Goal: Find specific page/section: Find specific page/section

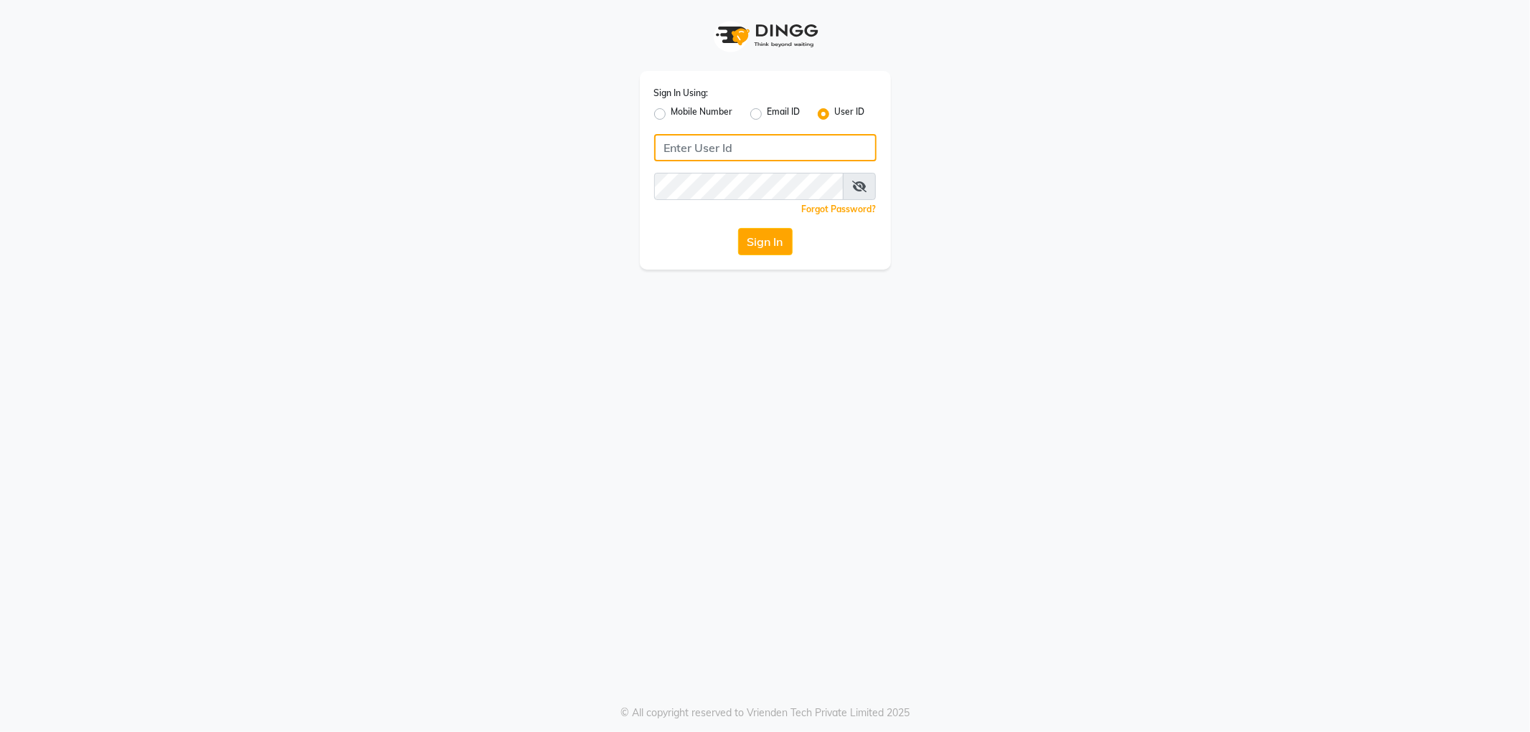
type input "e1788-10"
click at [763, 242] on button "Sign In" at bounding box center [765, 241] width 55 height 27
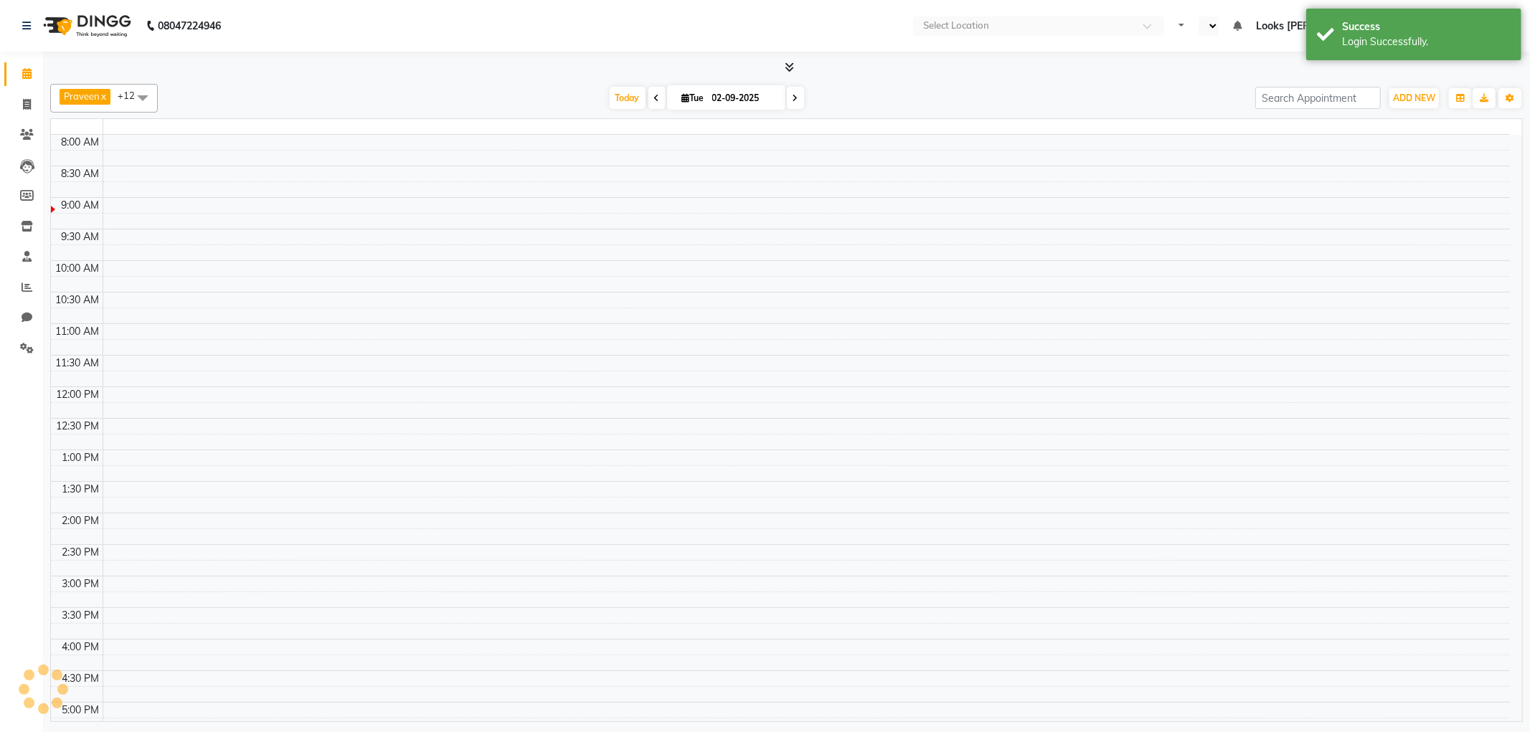
select select "en"
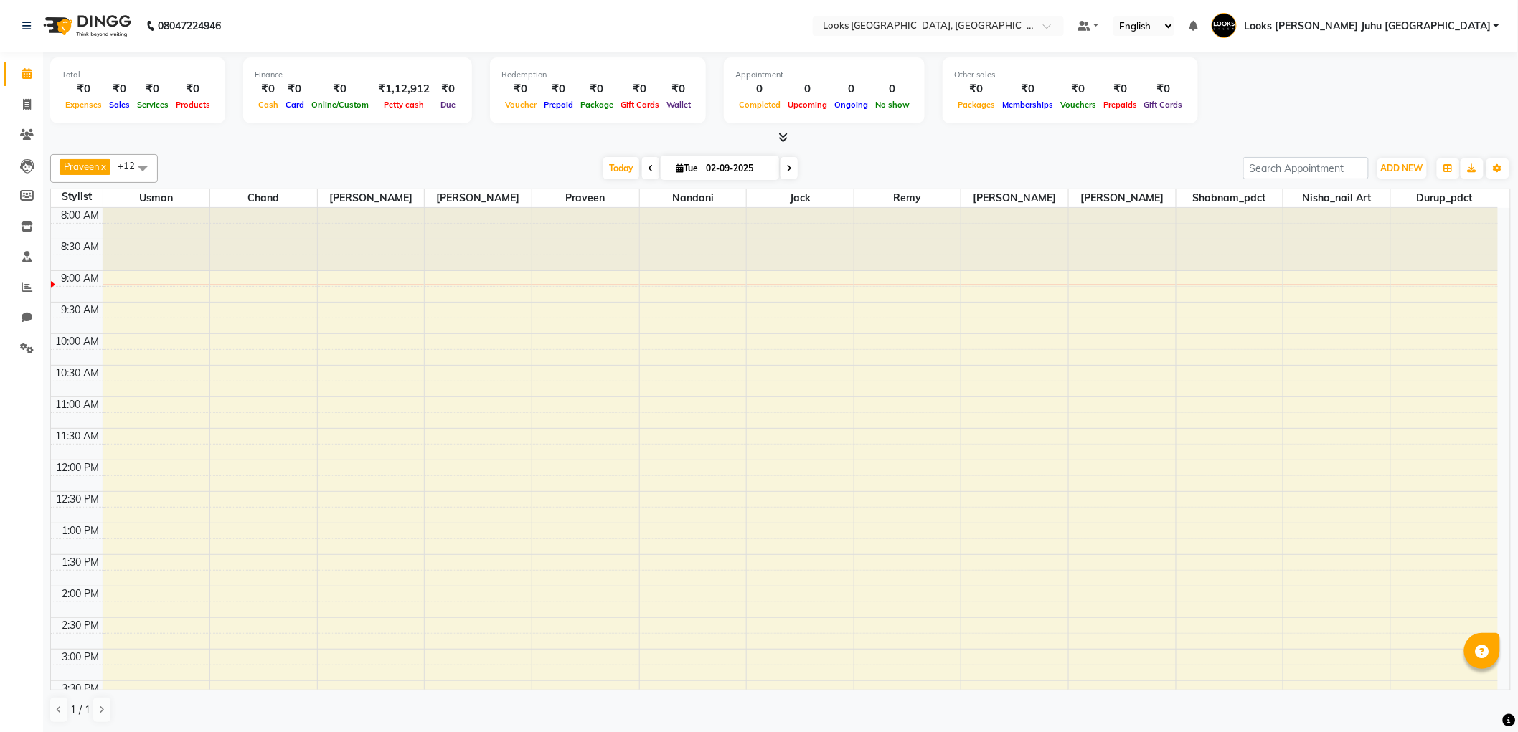
click at [762, 231] on div at bounding box center [800, 239] width 107 height 63
click at [782, 247] on div at bounding box center [800, 239] width 107 height 63
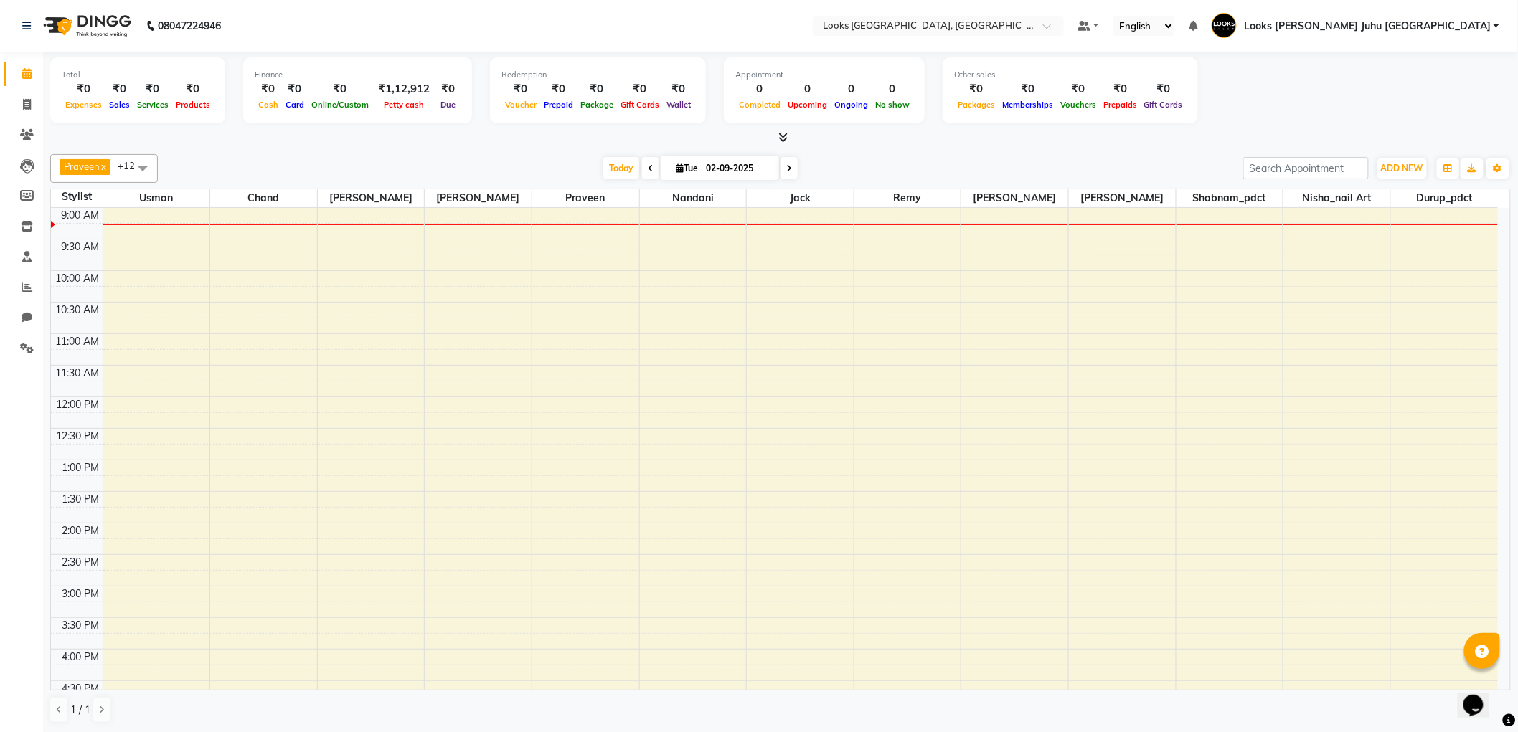
scroll to position [1, 0]
